Goal: Task Accomplishment & Management: Use online tool/utility

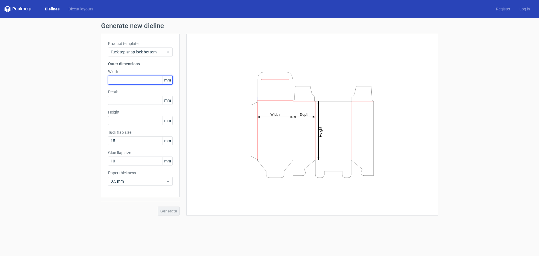
click at [130, 77] on input "text" at bounding box center [140, 80] width 65 height 9
type input "255"
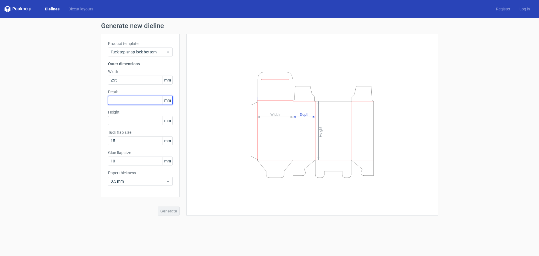
click at [126, 100] on input "text" at bounding box center [140, 100] width 65 height 9
type input "95"
click at [135, 122] on input "text" at bounding box center [140, 120] width 65 height 9
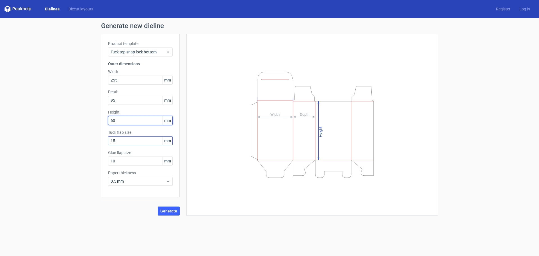
type input "60"
click at [127, 144] on input "15" at bounding box center [140, 140] width 65 height 9
drag, startPoint x: 117, startPoint y: 99, endPoint x: 94, endPoint y: 104, distance: 23.2
click at [94, 104] on div "Generate new dieline Product template Tuck top snap lock bottom Outer dimension…" at bounding box center [269, 119] width 539 height 202
type input "255"
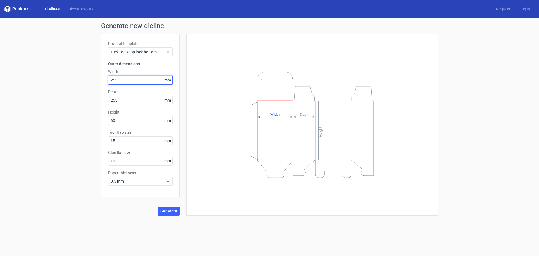
drag, startPoint x: 124, startPoint y: 80, endPoint x: 104, endPoint y: 86, distance: 20.0
click at [104, 86] on div "Product template Tuck top snap lock bottom Outer dimensions Width 255 mm Depth …" at bounding box center [140, 115] width 79 height 163
type input "95"
click at [123, 99] on input "255" at bounding box center [140, 100] width 65 height 9
click at [149, 53] on span "Tuck top snap lock bottom" at bounding box center [138, 52] width 55 height 6
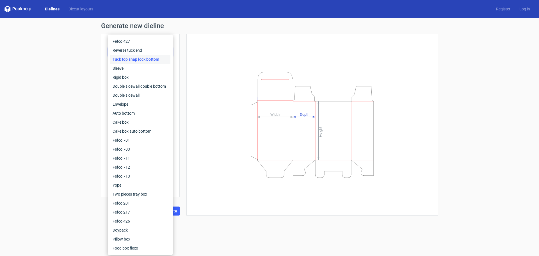
click at [95, 56] on div "Generate new dieline Product template Tuck top snap lock bottom Outer dimension…" at bounding box center [269, 119] width 539 height 202
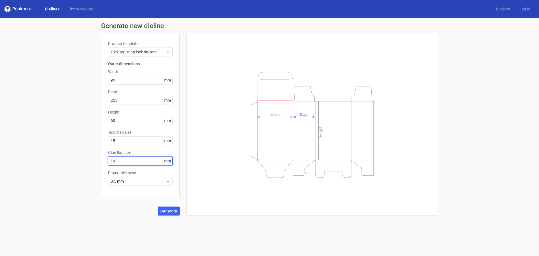
drag, startPoint x: 117, startPoint y: 158, endPoint x: 95, endPoint y: 165, distance: 22.8
click at [95, 165] on div "Generate new dieline Product template Tuck top snap lock bottom Outer dimension…" at bounding box center [269, 119] width 539 height 202
type input "12"
click at [120, 140] on input "15" at bounding box center [140, 140] width 65 height 9
click at [168, 213] on button "Generate" at bounding box center [169, 210] width 22 height 9
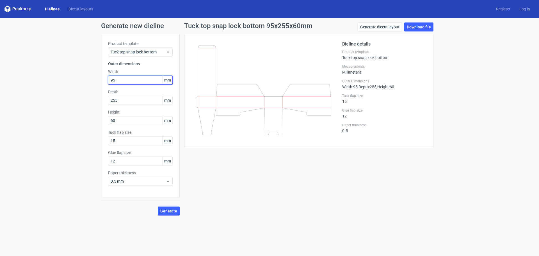
click at [117, 84] on input "95" at bounding box center [140, 80] width 65 height 9
drag, startPoint x: 117, startPoint y: 81, endPoint x: 103, endPoint y: 83, distance: 14.7
click at [103, 83] on div "Product template Tuck top snap lock bottom Outer dimensions Width 95 mm Depth 2…" at bounding box center [140, 115] width 79 height 163
type input "255"
drag, startPoint x: 119, startPoint y: 100, endPoint x: 86, endPoint y: 112, distance: 34.7
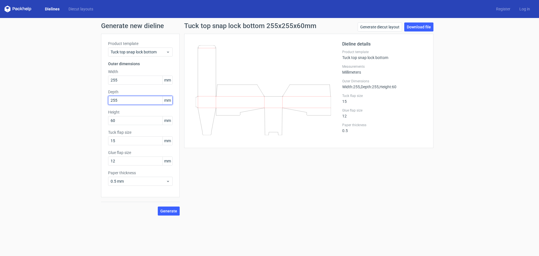
click at [86, 112] on div "Generate new dieline Product template Tuck top snap lock bottom Outer dimension…" at bounding box center [269, 119] width 539 height 202
type input "95"
click at [116, 121] on input "60" at bounding box center [140, 120] width 65 height 9
click at [170, 214] on button "Generate" at bounding box center [169, 210] width 22 height 9
click at [416, 28] on link "Download file" at bounding box center [418, 26] width 29 height 9
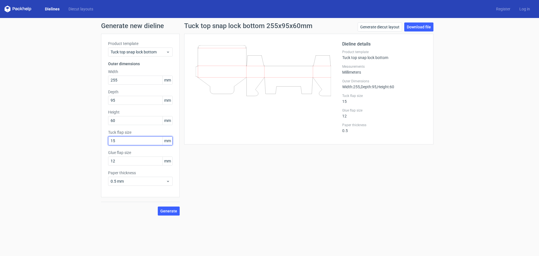
drag, startPoint x: 120, startPoint y: 139, endPoint x: 97, endPoint y: 145, distance: 24.2
click at [97, 145] on div "Generate new dieline Product template Tuck top snap lock bottom Outer dimension…" at bounding box center [269, 119] width 539 height 202
type input "25"
click at [173, 212] on span "Generate" at bounding box center [168, 211] width 17 height 4
click at [415, 28] on link "Download file" at bounding box center [418, 26] width 29 height 9
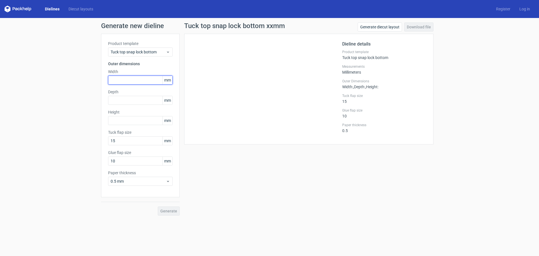
click at [128, 78] on input "text" at bounding box center [140, 80] width 65 height 9
type input "255"
click at [124, 101] on input "text" at bounding box center [140, 100] width 65 height 9
type input "95"
click at [128, 118] on input "text" at bounding box center [140, 120] width 65 height 9
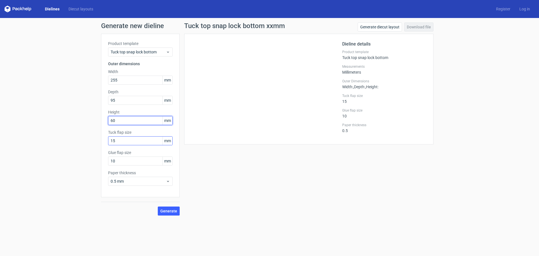
type input "60"
drag, startPoint x: 118, startPoint y: 139, endPoint x: 80, endPoint y: 149, distance: 39.7
click at [80, 149] on div "Generate new dieline Product template Tuck top snap lock bottom Outer dimension…" at bounding box center [269, 119] width 539 height 202
type input "25"
click at [122, 161] on input "10" at bounding box center [140, 160] width 65 height 9
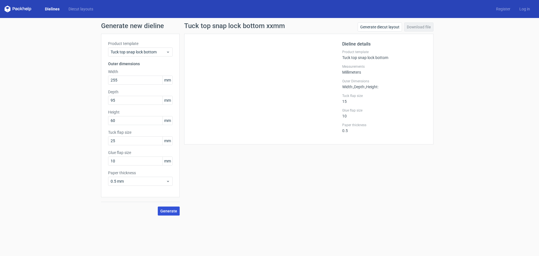
click at [171, 210] on span "Generate" at bounding box center [168, 211] width 17 height 4
click at [417, 28] on link "Download file" at bounding box center [418, 26] width 29 height 9
click at [424, 28] on link "Download file" at bounding box center [418, 26] width 29 height 9
